Goal: Task Accomplishment & Management: Use online tool/utility

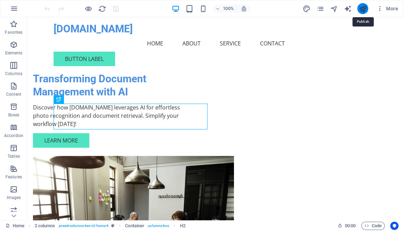
click at [366, 10] on icon "publish" at bounding box center [363, 9] width 8 height 8
click at [18, 7] on icon "button" at bounding box center [14, 8] width 8 height 8
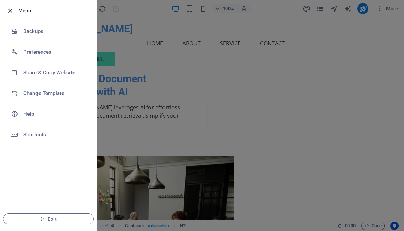
click at [11, 9] on icon "button" at bounding box center [10, 11] width 8 height 8
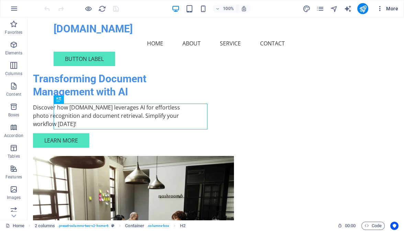
click at [393, 10] on span "More" at bounding box center [388, 8] width 22 height 7
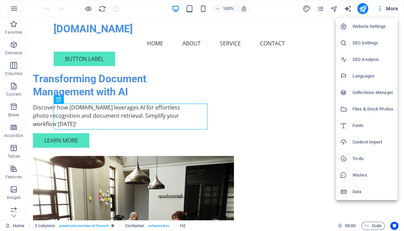
click at [281, 9] on div at bounding box center [202, 115] width 404 height 231
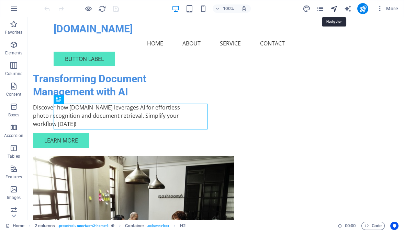
click at [336, 8] on icon "navigator" at bounding box center [334, 9] width 8 height 8
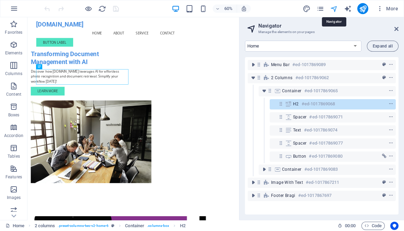
click at [336, 8] on icon "navigator" at bounding box center [334, 9] width 8 height 8
click at [399, 29] on icon at bounding box center [397, 29] width 4 height 6
